Goal: Check status

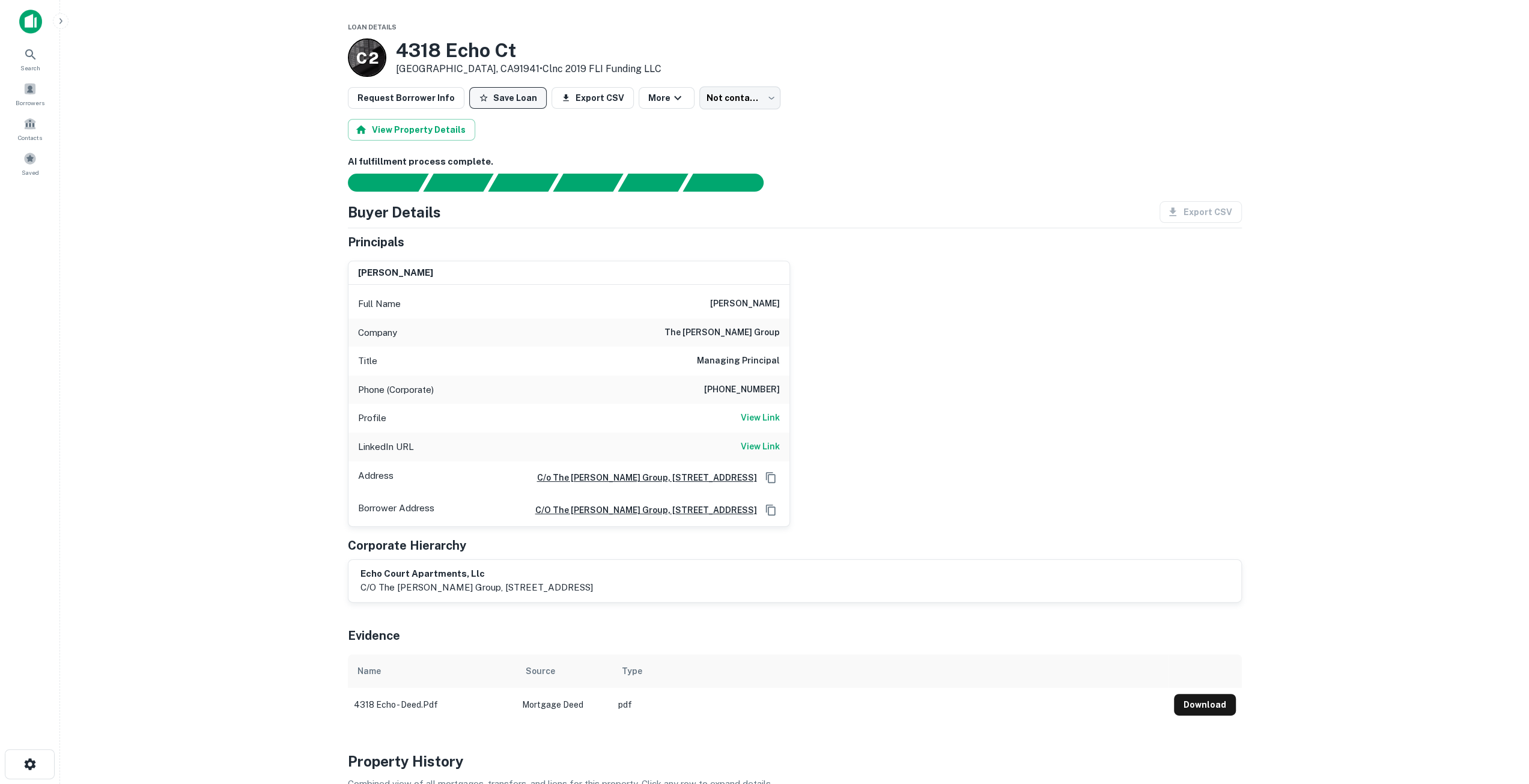
click at [499, 101] on button "Save Loan" at bounding box center [508, 98] width 77 height 22
click at [764, 443] on h6 "View Link" at bounding box center [760, 446] width 39 height 13
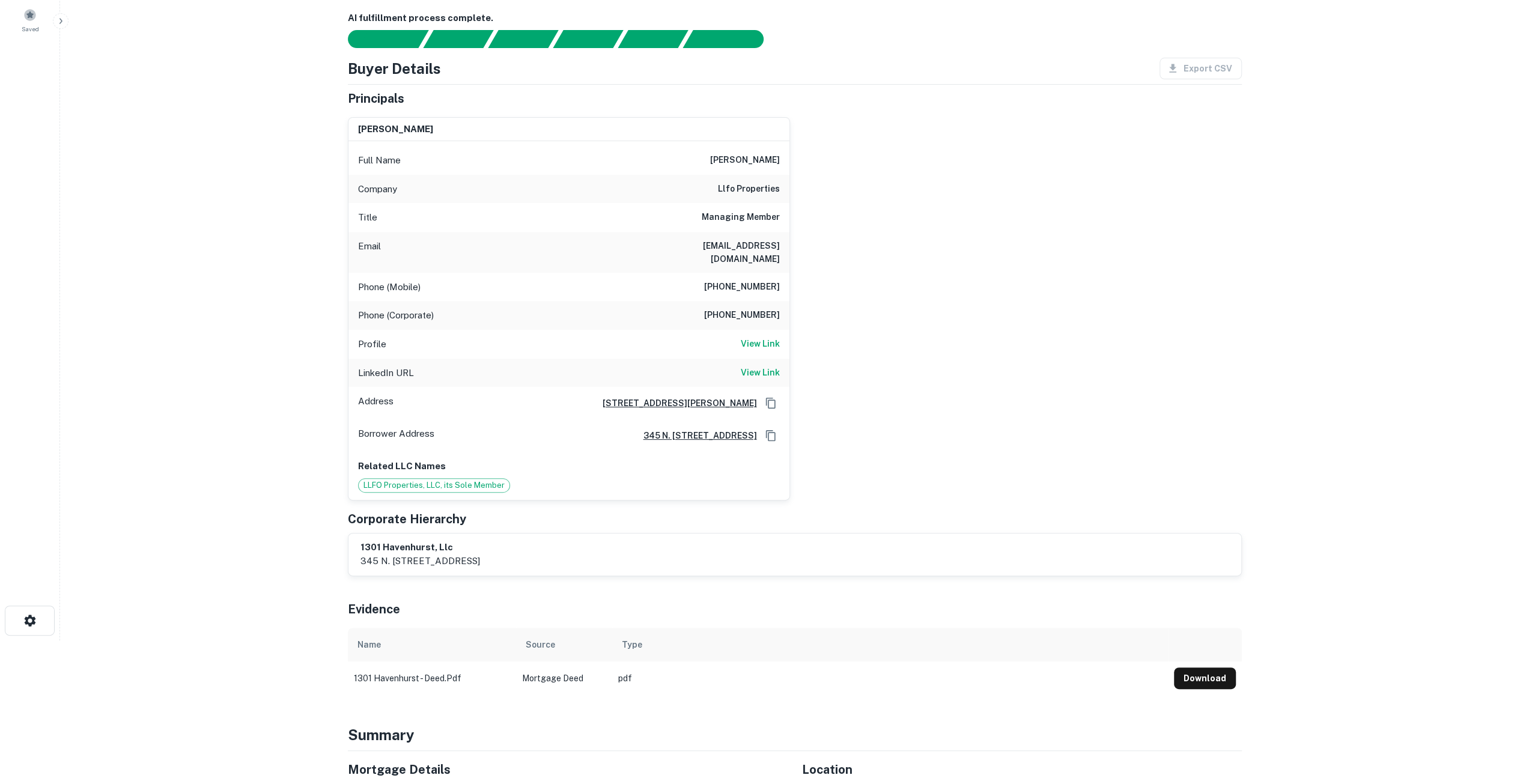
scroll to position [60, 0]
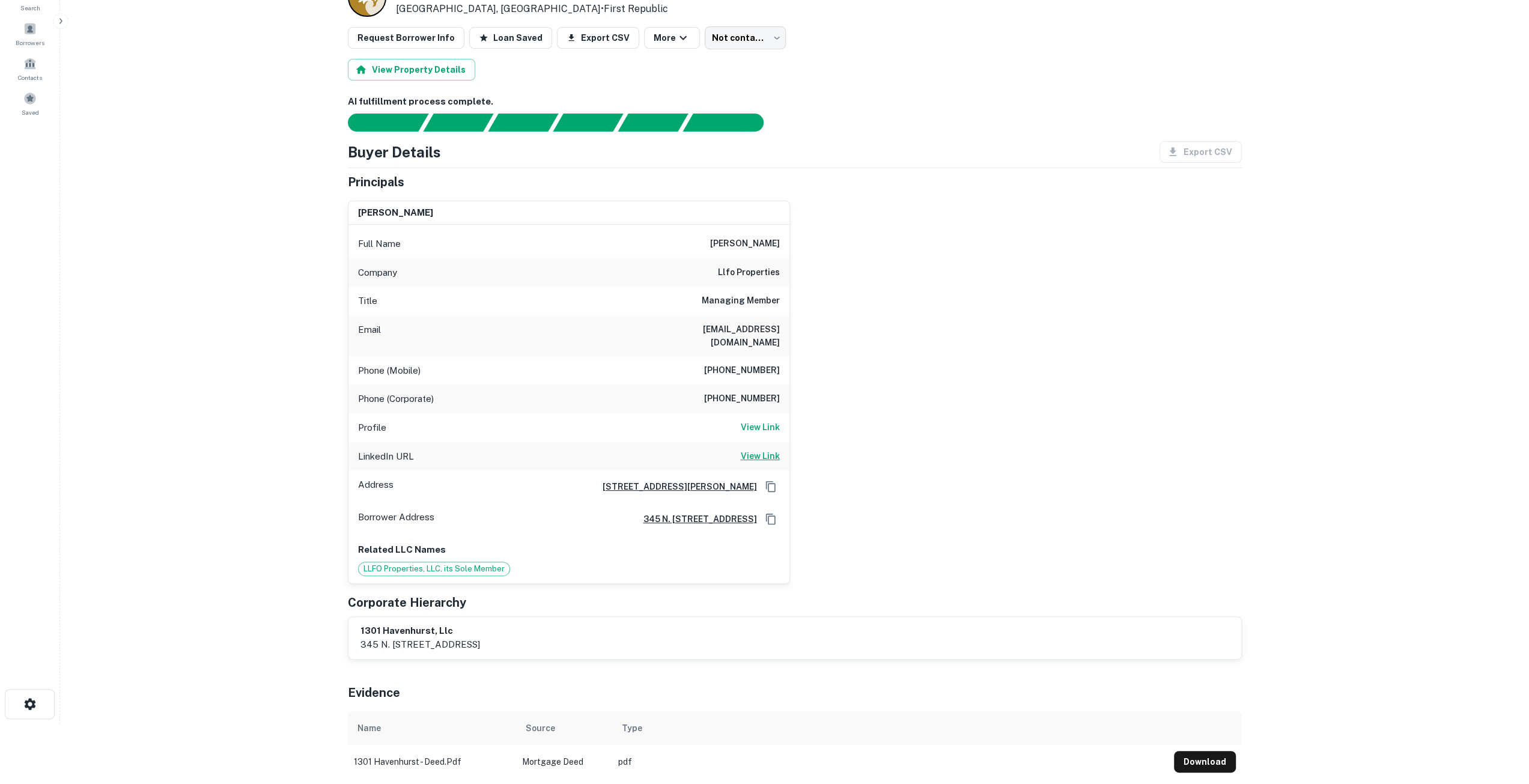
click at [747, 449] on h6 "View Link" at bounding box center [760, 456] width 39 height 13
click at [759, 449] on h6 "View Link" at bounding box center [760, 456] width 39 height 13
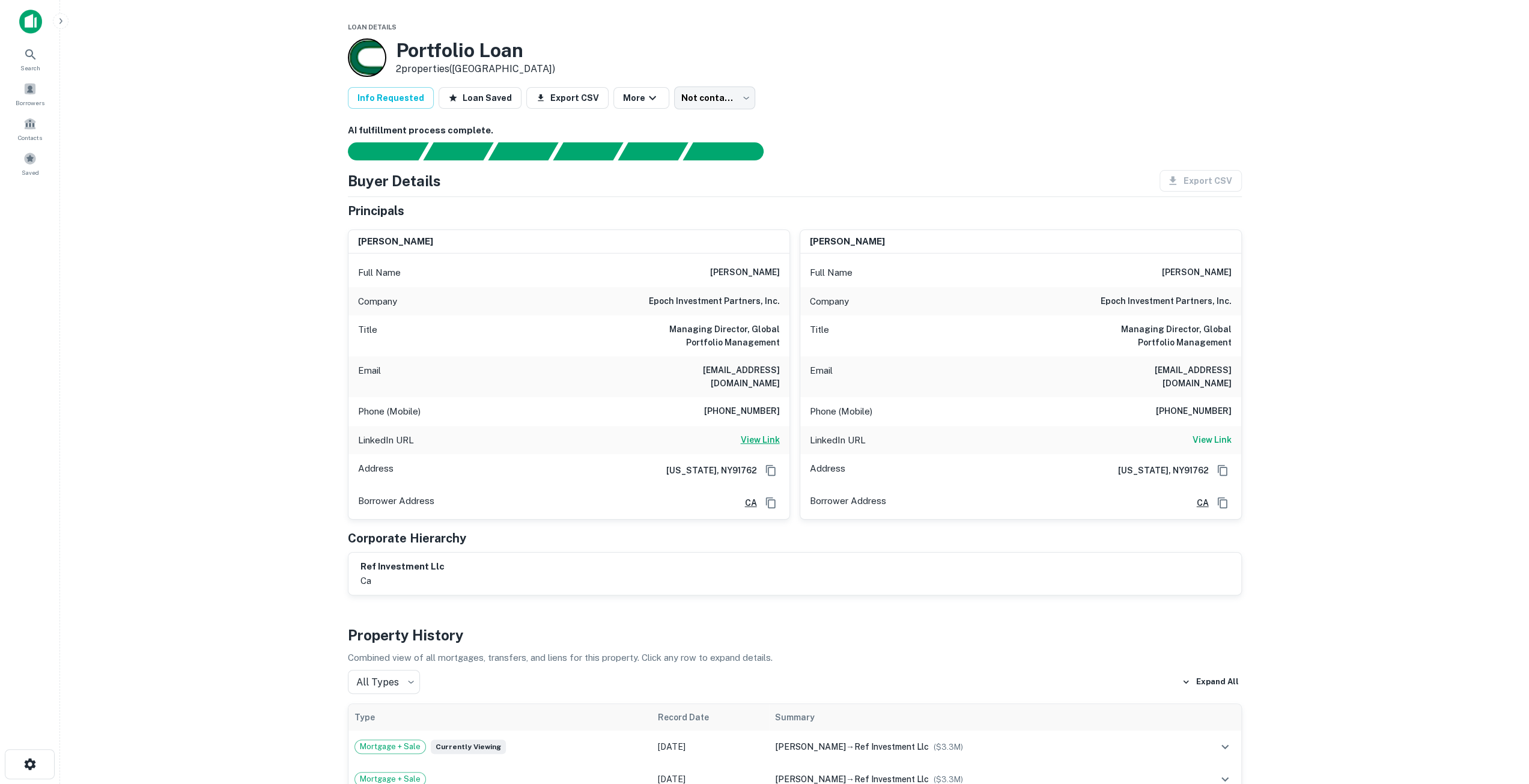
click at [765, 433] on h6 "View Link" at bounding box center [760, 439] width 39 height 13
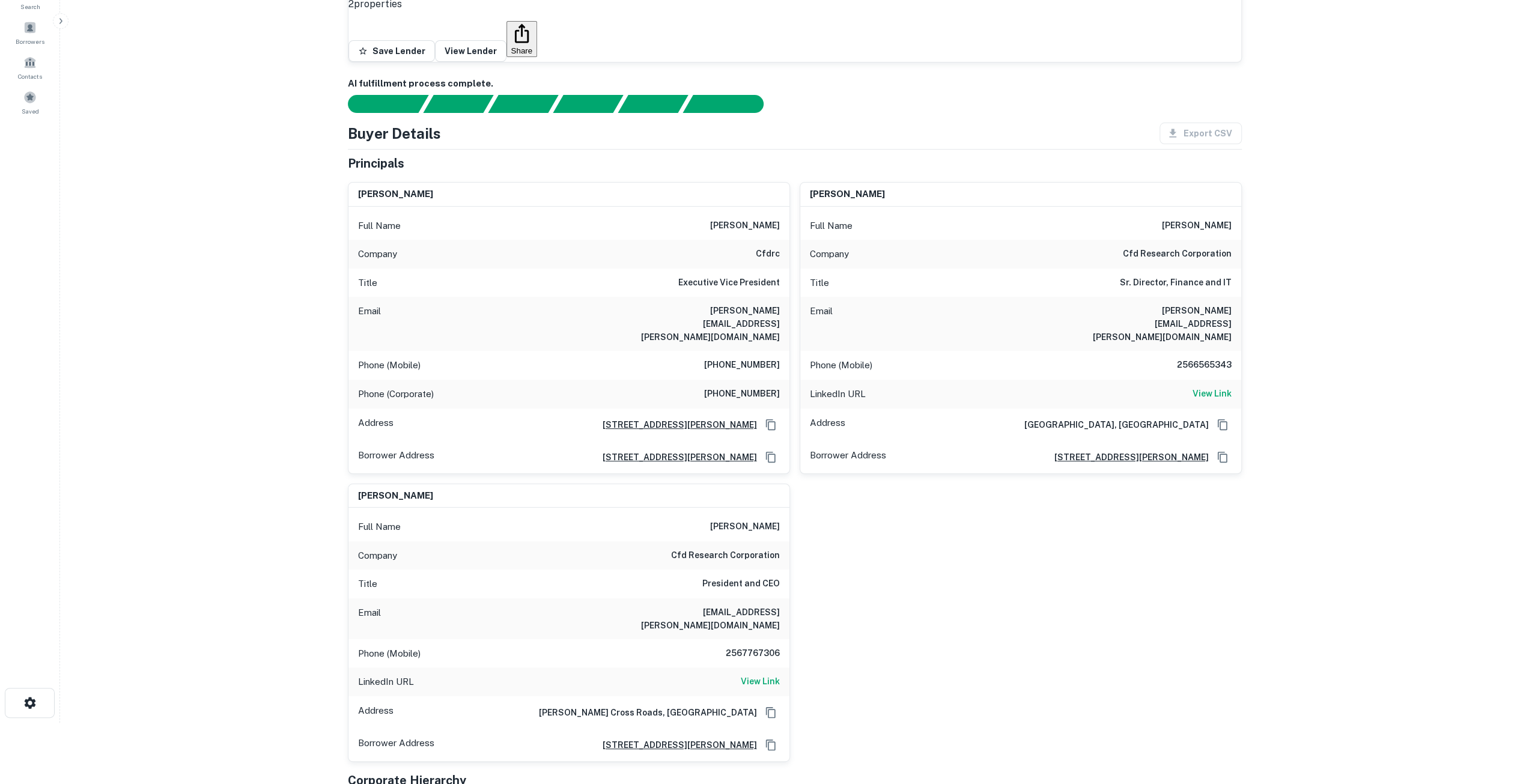
scroll to position [60, 0]
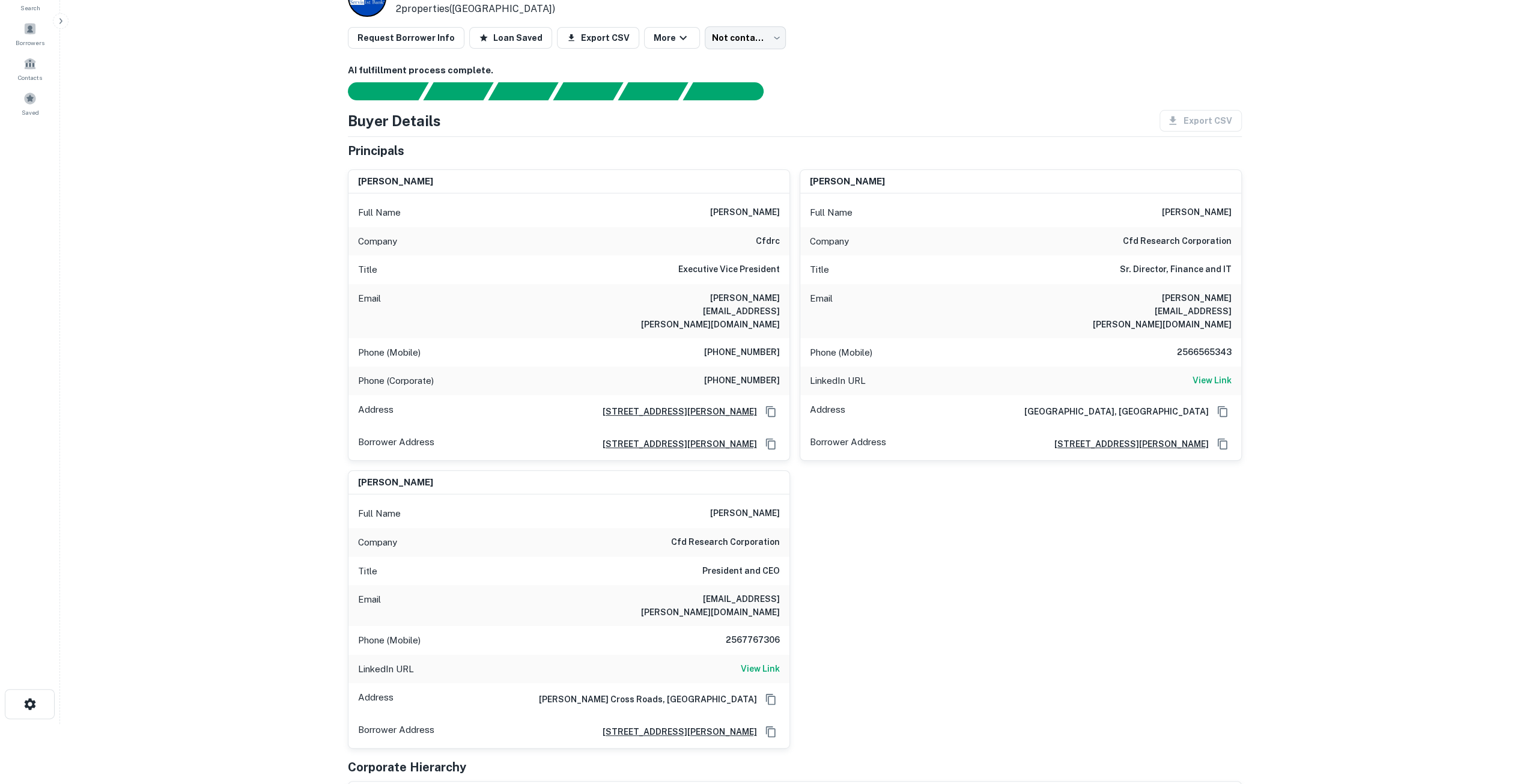
click at [1206, 367] on div "LinkedIn URL View Link" at bounding box center [1021, 381] width 441 height 28
click at [1207, 373] on h6 "View Link" at bounding box center [1212, 380] width 39 height 13
